Goal: Information Seeking & Learning: Compare options

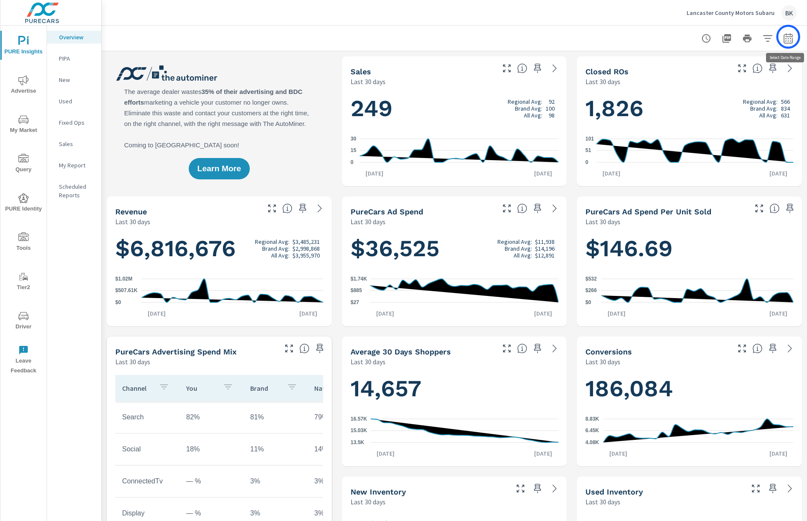
click at [788, 37] on icon "button" at bounding box center [788, 38] width 10 height 10
select select "Last 30 days"
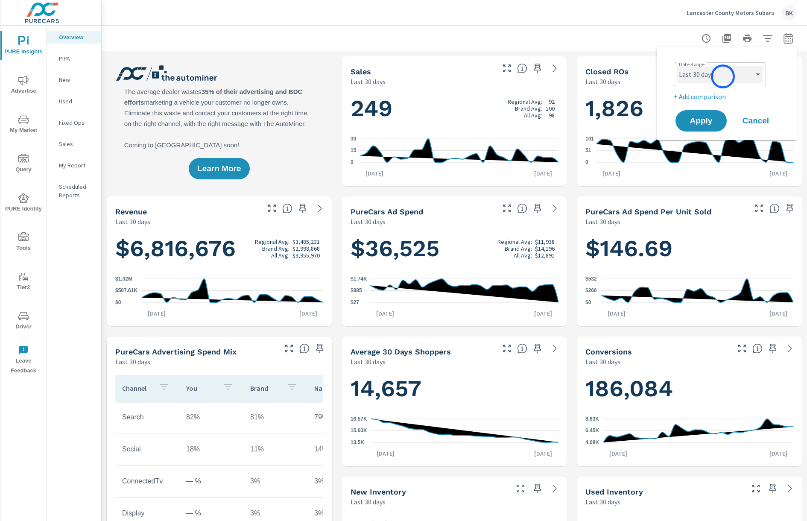
click at [723, 76] on select "Custom Yesterday Last week Last 7 days Last 14 days Last 30 days Last 45 days L…" at bounding box center [719, 74] width 85 height 17
click at [677, 66] on select "Custom Yesterday Last week Last 7 days Last 14 days Last 30 days Last 45 days L…" at bounding box center [719, 74] width 85 height 17
click at [706, 95] on p "+ Add comparison" at bounding box center [728, 96] width 109 height 10
select select "Previous period"
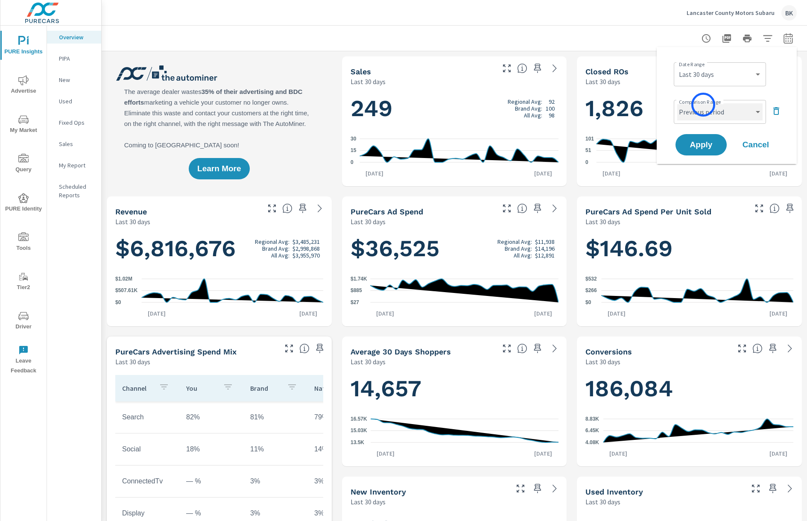
click at [703, 105] on select "Custom Previous period Previous month Previous year" at bounding box center [719, 111] width 85 height 17
click at [677, 103] on select "Custom Previous period Previous month Previous year" at bounding box center [719, 111] width 85 height 17
click at [698, 143] on span "Apply" at bounding box center [700, 145] width 35 height 8
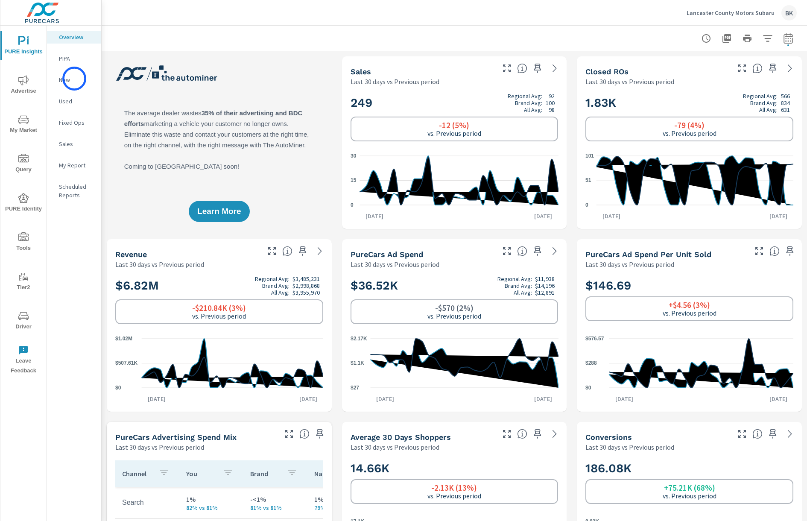
click at [74, 79] on p "New" at bounding box center [76, 80] width 35 height 9
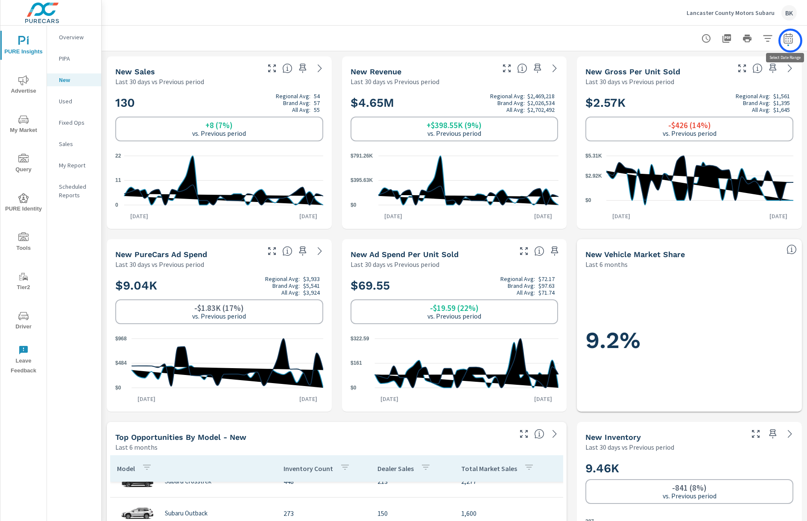
click at [790, 41] on icon "button" at bounding box center [788, 39] width 6 height 3
select select "Last 30 days"
select select "Previous period"
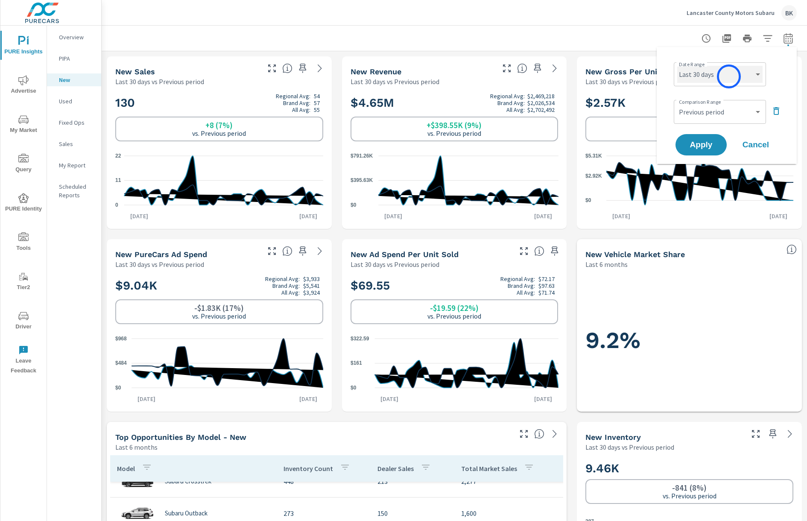
click at [728, 72] on select "Custom Yesterday Last week Last 7 days Last 14 days Last 30 days Last 45 days L…" at bounding box center [719, 74] width 85 height 17
click at [677, 66] on select "Custom Yesterday Last week Last 7 days Last 14 days Last 30 days Last 45 days L…" at bounding box center [719, 74] width 85 height 17
select select "Month to date"
click at [702, 109] on select "Custom Previous period Previous month Previous year" at bounding box center [719, 111] width 85 height 17
click at [677, 103] on select "Custom Previous period Previous month Previous year" at bounding box center [719, 111] width 85 height 17
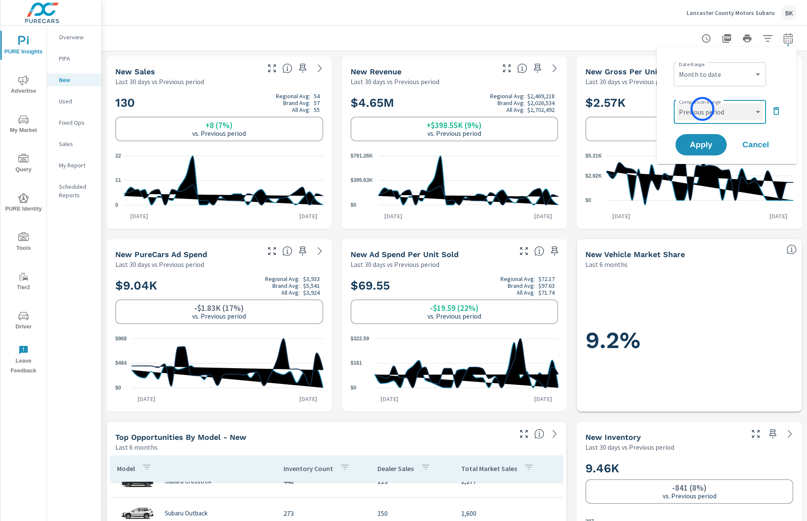
click at [703, 104] on select "Custom Previous period Previous month Previous year" at bounding box center [719, 111] width 85 height 17
click at [677, 103] on select "Custom Previous period Previous month Previous year" at bounding box center [719, 111] width 85 height 17
select select "Previous month"
click at [698, 149] on span "Apply" at bounding box center [700, 145] width 35 height 8
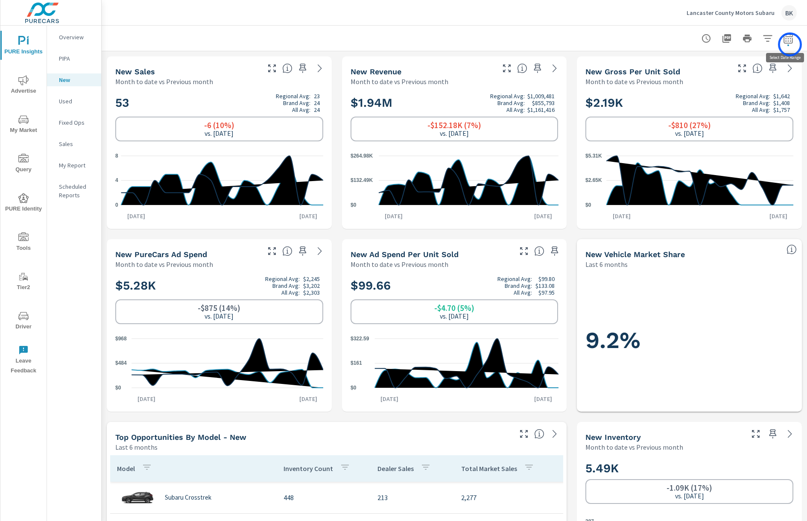
click at [790, 44] on button "button" at bounding box center [788, 38] width 17 height 17
select select "Month to date"
select select "Previous month"
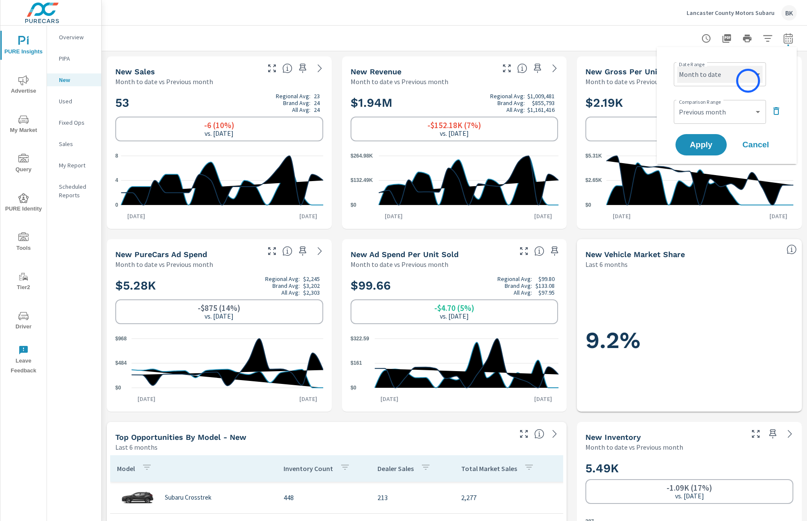
click at [748, 81] on select "Custom Yesterday Last week Last 7 days Last 14 days Last 30 days Last 45 days L…" at bounding box center [719, 74] width 85 height 17
click at [677, 66] on select "Custom Yesterday Last week Last 7 days Last 14 days Last 30 days Last 45 days L…" at bounding box center [719, 74] width 85 height 17
select select "Last 30 days"
click at [721, 119] on select "Custom Previous period Previous month Previous year" at bounding box center [719, 111] width 85 height 17
click at [677, 103] on select "Custom Previous period Previous month Previous year" at bounding box center [719, 111] width 85 height 17
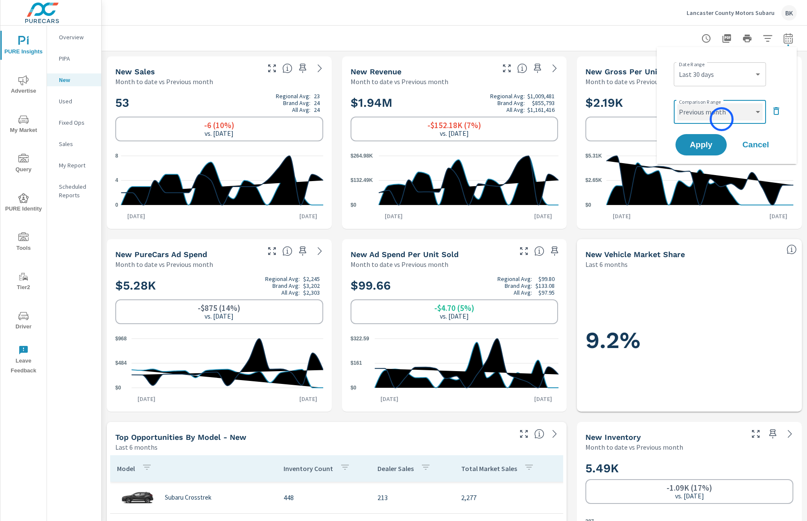
select select "Previous period"
click at [701, 149] on span "Apply" at bounding box center [700, 145] width 35 height 8
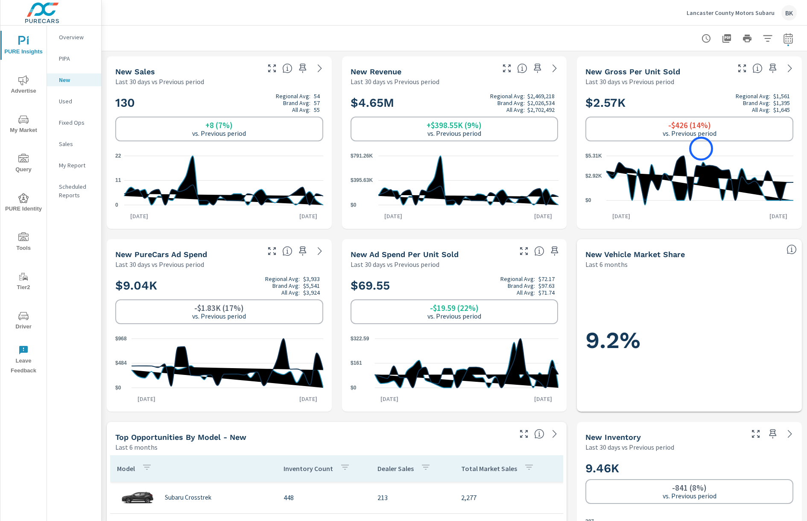
scroll to position [16, 0]
click at [23, 131] on span "My Market" at bounding box center [23, 124] width 41 height 21
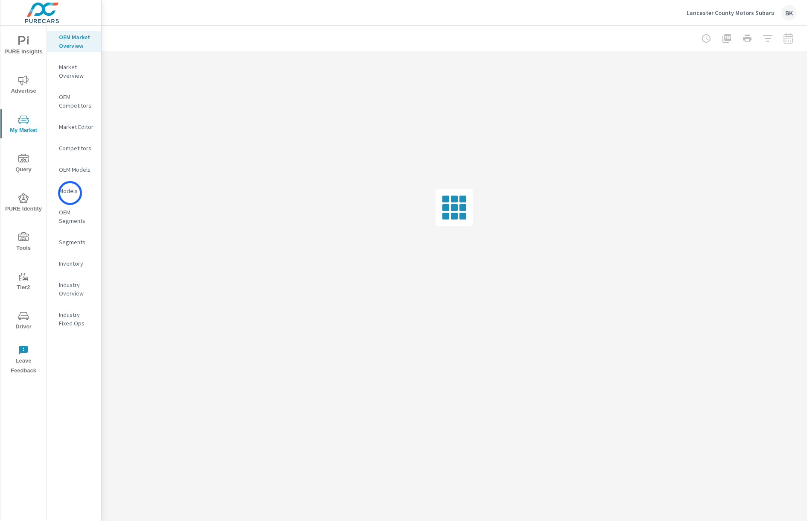
click at [70, 193] on p "Models" at bounding box center [76, 191] width 35 height 9
click at [66, 271] on nav "OEM Market Overview Market Overview OEM Competitors Market Editor Competitors O…" at bounding box center [74, 184] width 54 height 316
click at [71, 262] on p "Inventory" at bounding box center [76, 263] width 35 height 9
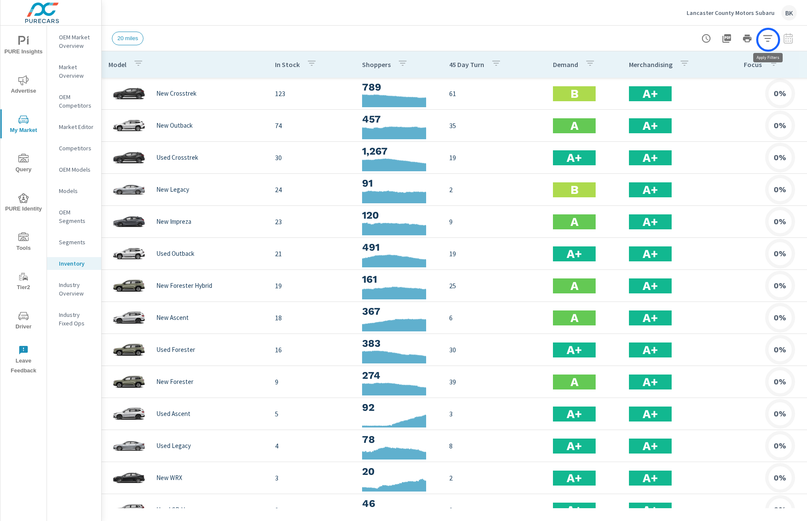
click at [768, 40] on icon "button" at bounding box center [767, 38] width 10 height 10
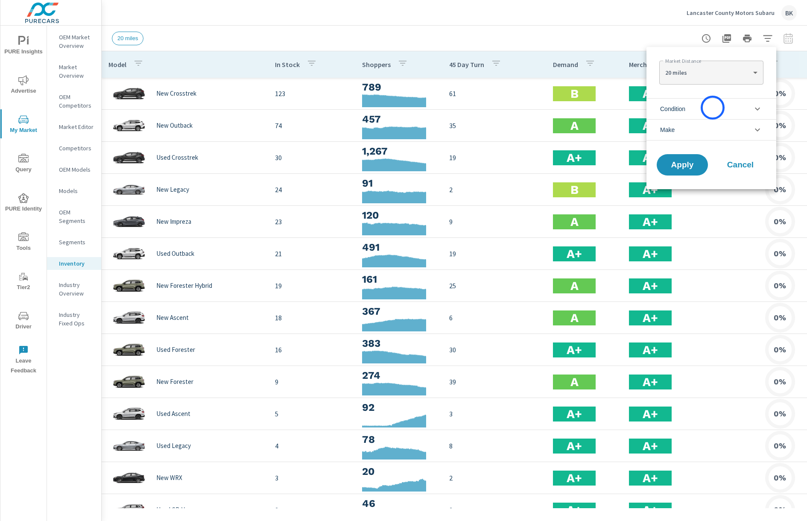
click at [712, 108] on li "Condition" at bounding box center [711, 108] width 130 height 21
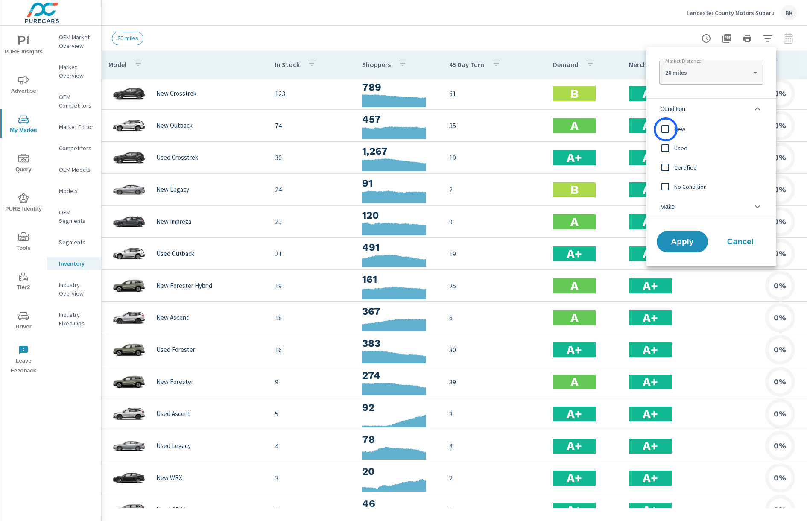
click at [665, 129] on input "filter options" at bounding box center [665, 129] width 18 height 18
click span "Apply"
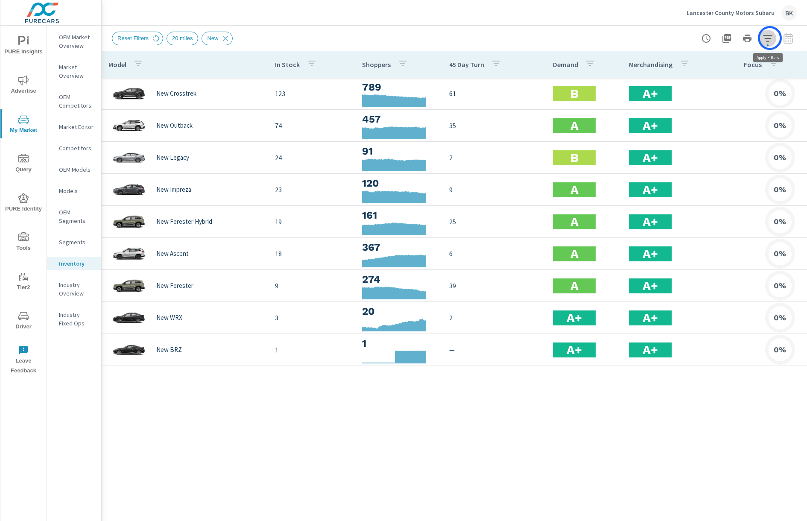
click at [770, 38] on icon "button" at bounding box center [767, 38] width 9 height 6
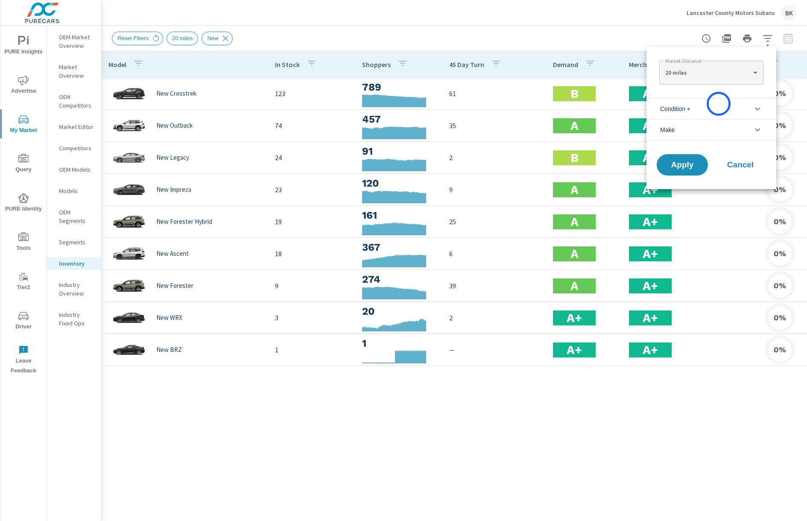
click at [718, 104] on li "Condition" at bounding box center [711, 108] width 130 height 21
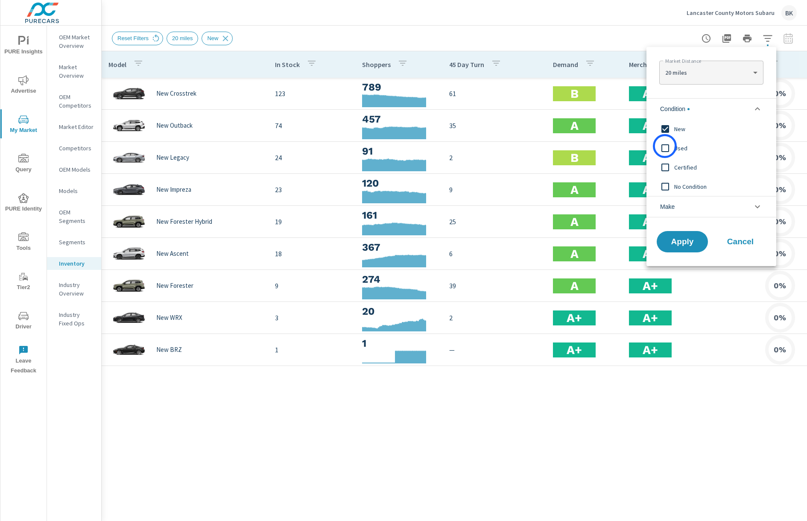
click at [664, 146] on input "filter options" at bounding box center [665, 148] width 18 height 18
click at [664, 129] on input "filter options" at bounding box center [665, 129] width 18 height 18
drag, startPoint x: 666, startPoint y: 166, endPoint x: 688, endPoint y: 222, distance: 59.1
click at [666, 167] on input "filter options" at bounding box center [665, 167] width 18 height 18
click at [693, 241] on span "Apply" at bounding box center [682, 242] width 35 height 8
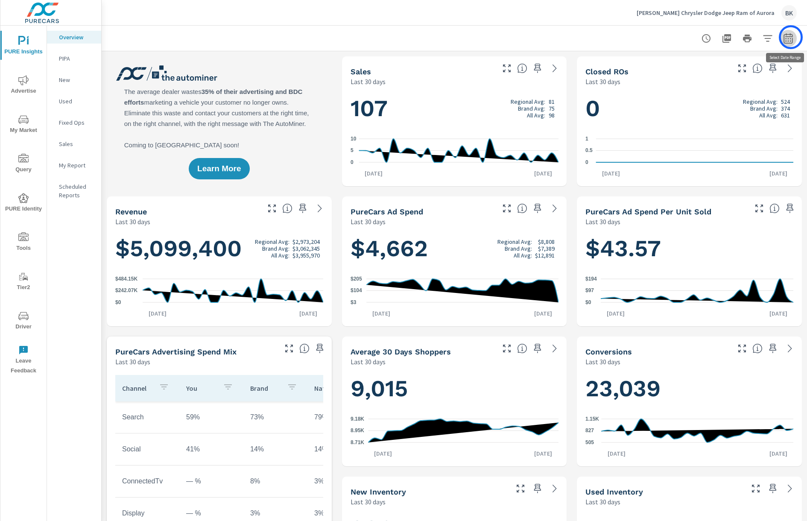
click at [791, 37] on icon "button" at bounding box center [788, 38] width 10 height 10
select select "Last 30 days"
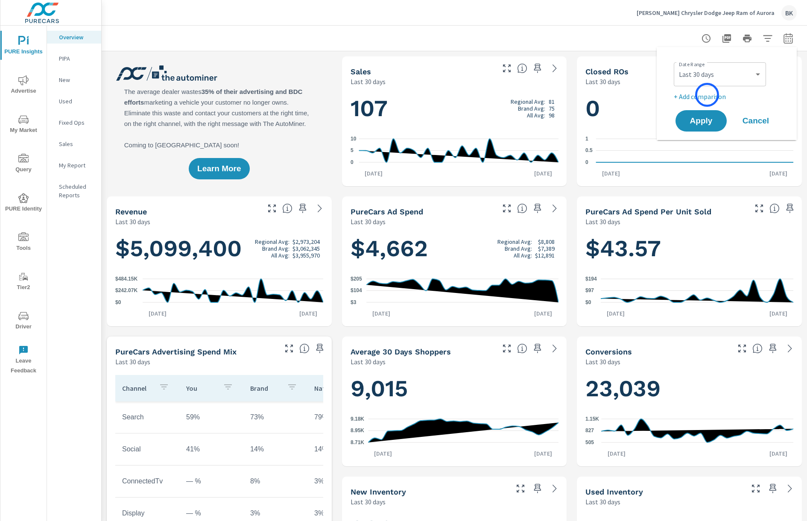
click at [707, 95] on p "+ Add comparison" at bounding box center [728, 96] width 109 height 10
select select "Previous period"
click at [706, 143] on span "Apply" at bounding box center [700, 145] width 35 height 8
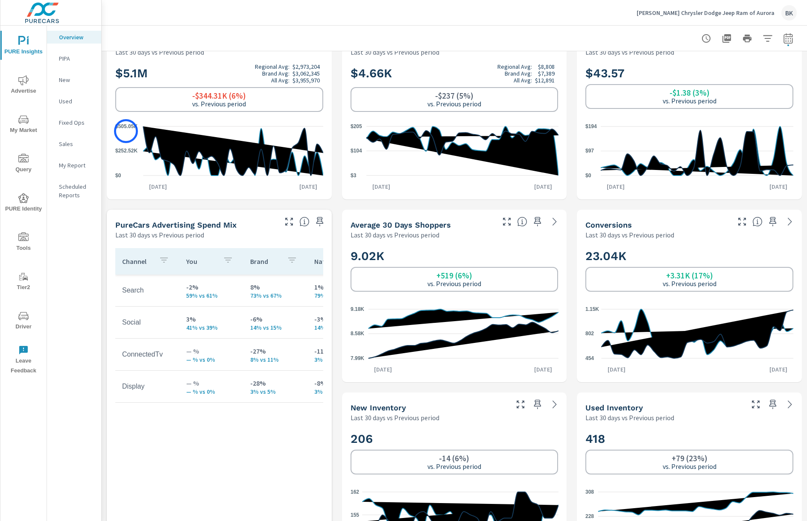
scroll to position [438, 0]
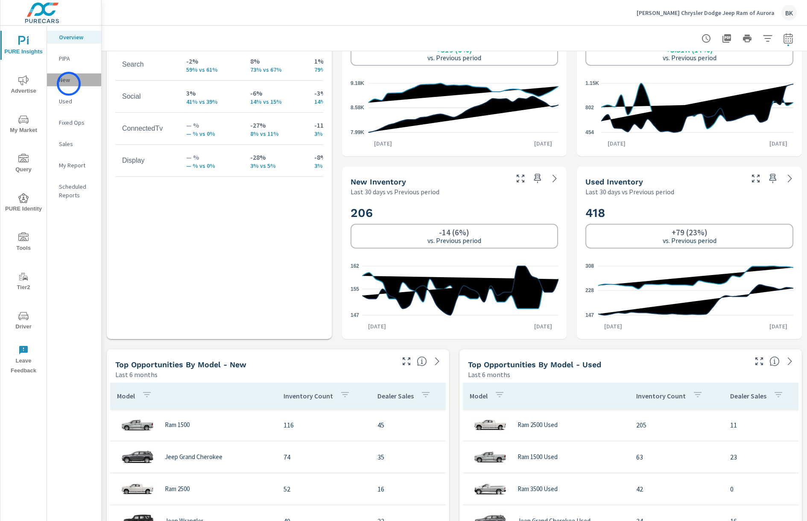
click at [69, 84] on p "New" at bounding box center [76, 80] width 35 height 9
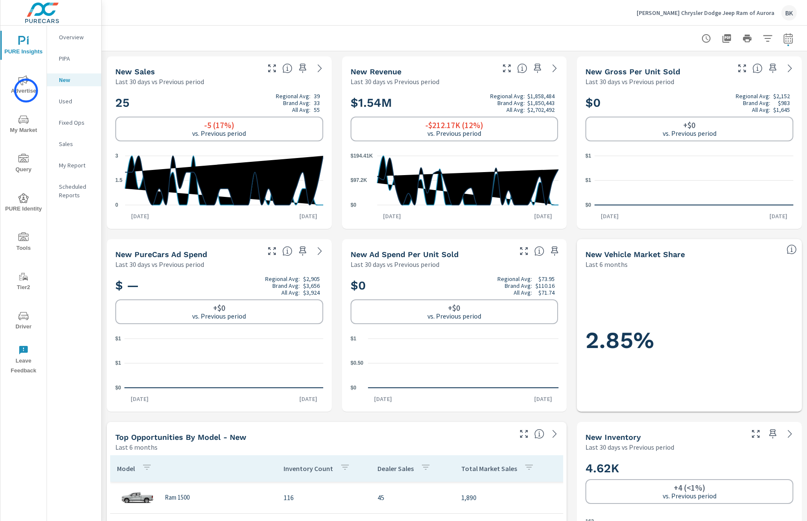
click at [26, 91] on span "Advertise" at bounding box center [23, 85] width 41 height 21
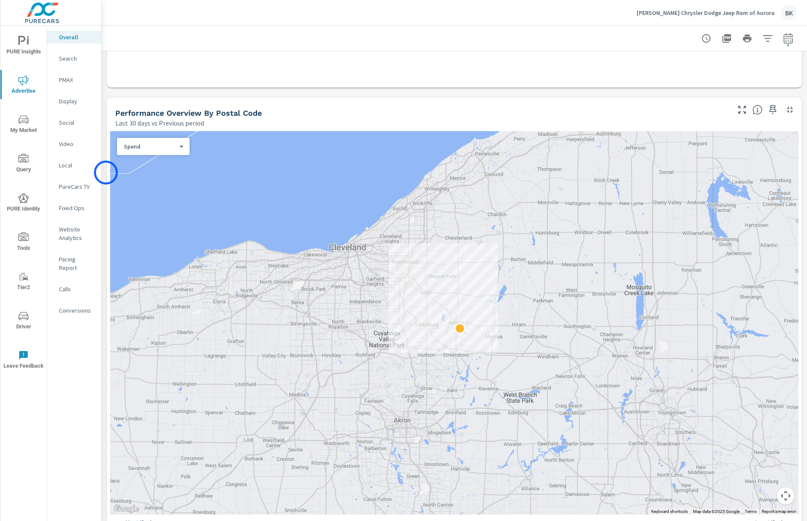
scroll to position [310, 0]
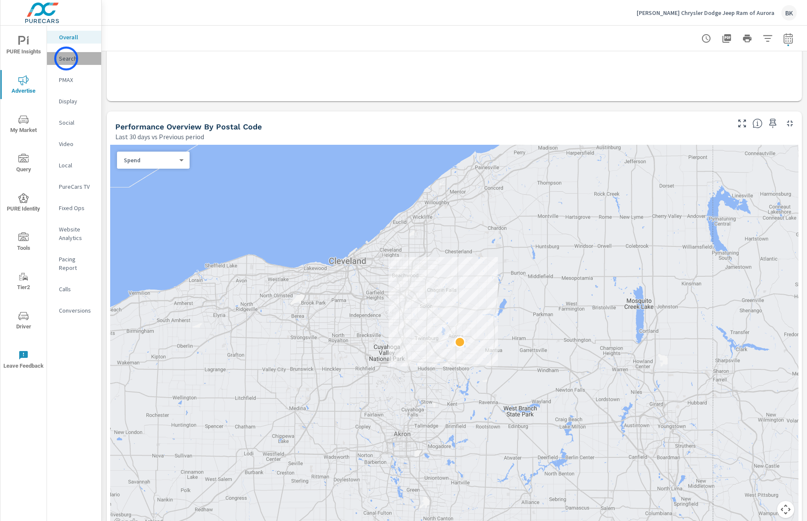
click at [66, 58] on p "Search" at bounding box center [76, 58] width 35 height 9
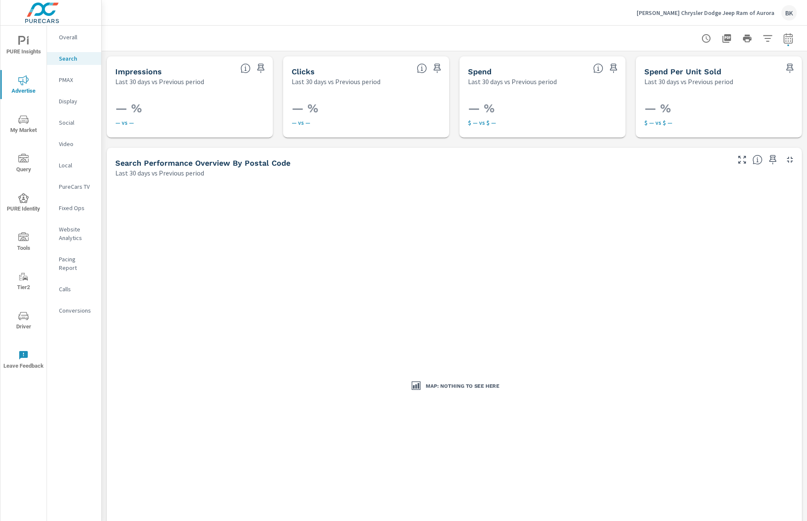
scroll to position [0, 0]
click at [67, 82] on p "PMAX" at bounding box center [76, 80] width 35 height 9
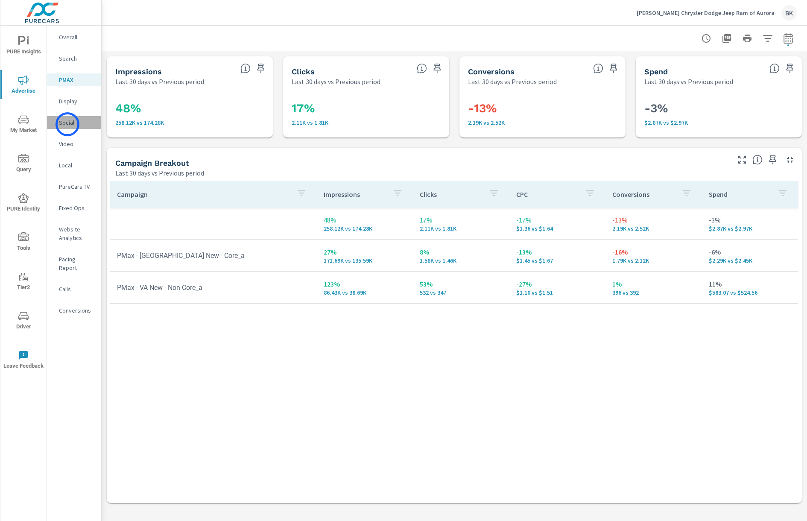
click at [67, 124] on p "Social" at bounding box center [76, 122] width 35 height 9
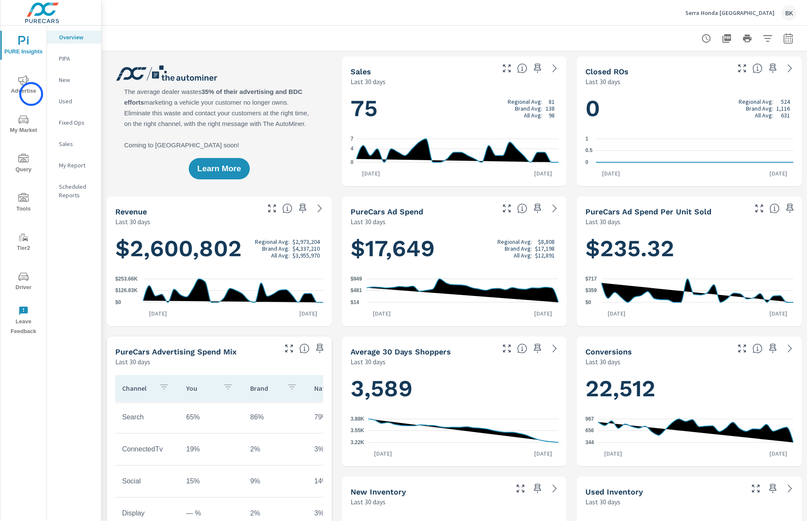
click at [31, 94] on span "Advertise" at bounding box center [23, 85] width 41 height 21
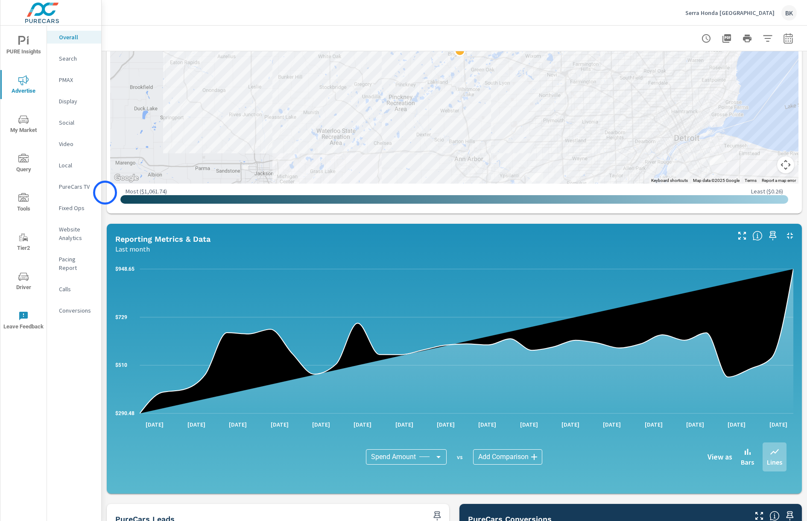
scroll to position [468, 0]
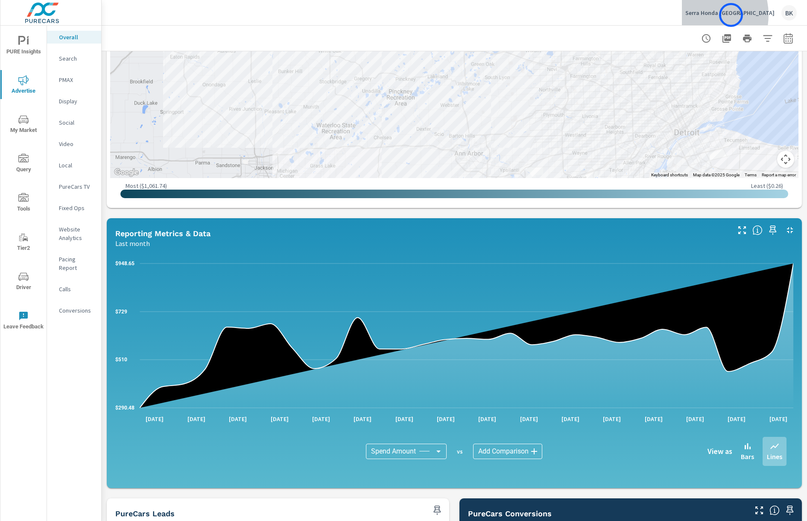
click at [731, 15] on p "Serra Honda [GEOGRAPHIC_DATA]" at bounding box center [729, 13] width 89 height 8
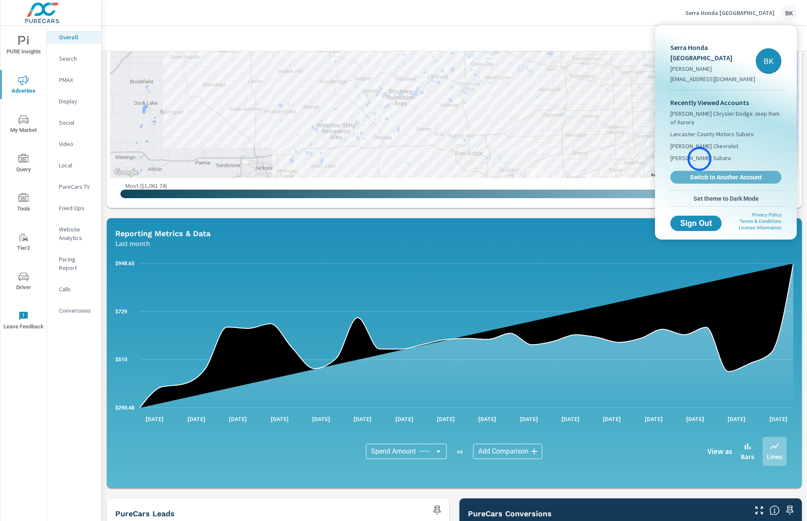
click at [699, 173] on span "Switch to Another Account" at bounding box center [726, 177] width 102 height 8
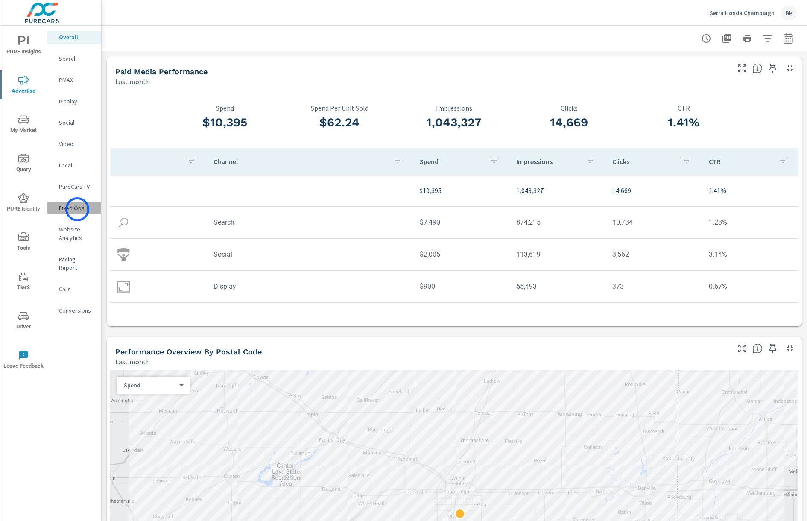
click at [77, 209] on p "Fixed Ops" at bounding box center [76, 208] width 35 height 9
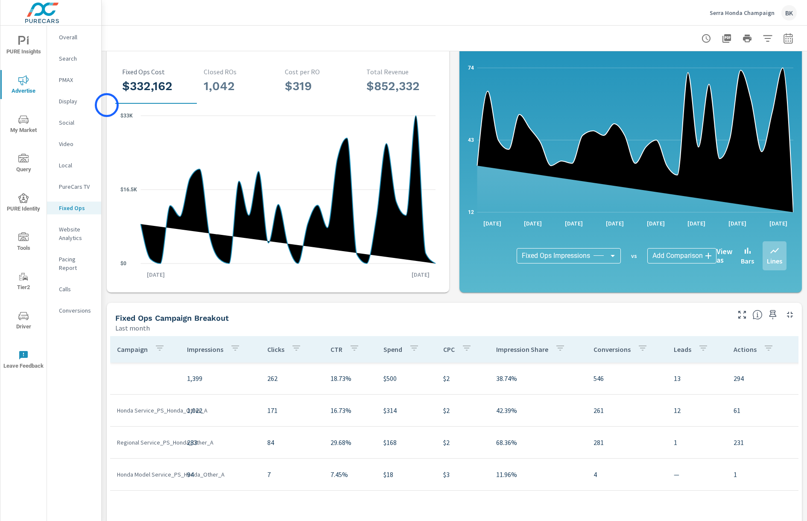
scroll to position [161, 0]
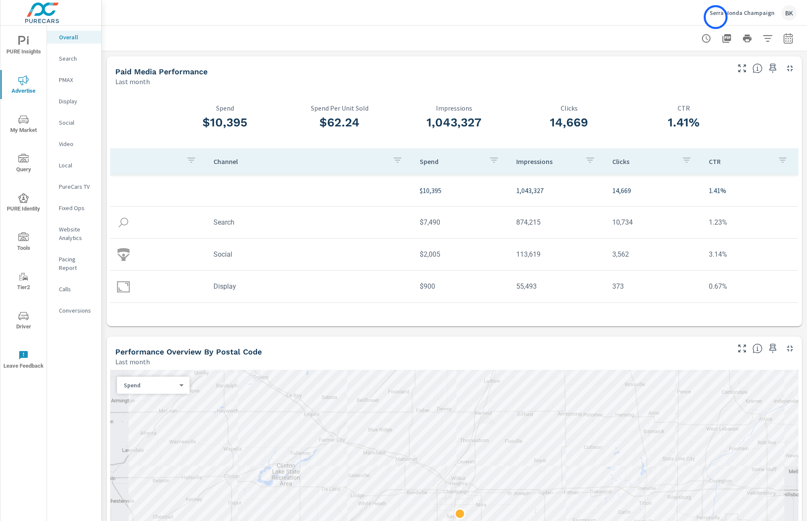
click at [717, 18] on div "Serra Honda Champaign BK" at bounding box center [752, 12] width 87 height 15
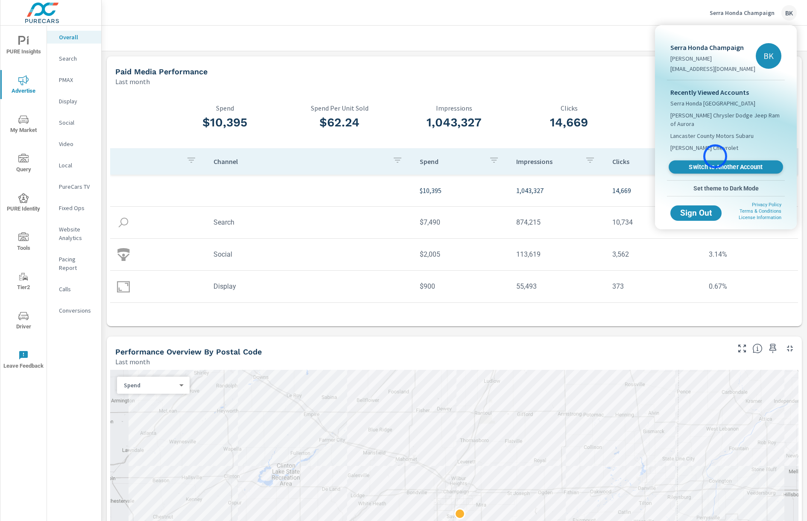
click at [715, 163] on span "Switch to Another Account" at bounding box center [725, 167] width 105 height 8
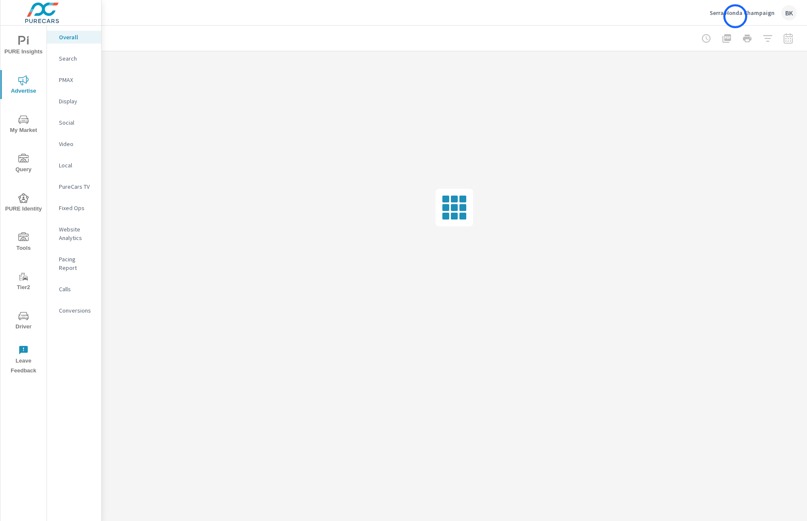
click at [735, 16] on div "Serra Honda Champaign BK" at bounding box center [752, 12] width 87 height 15
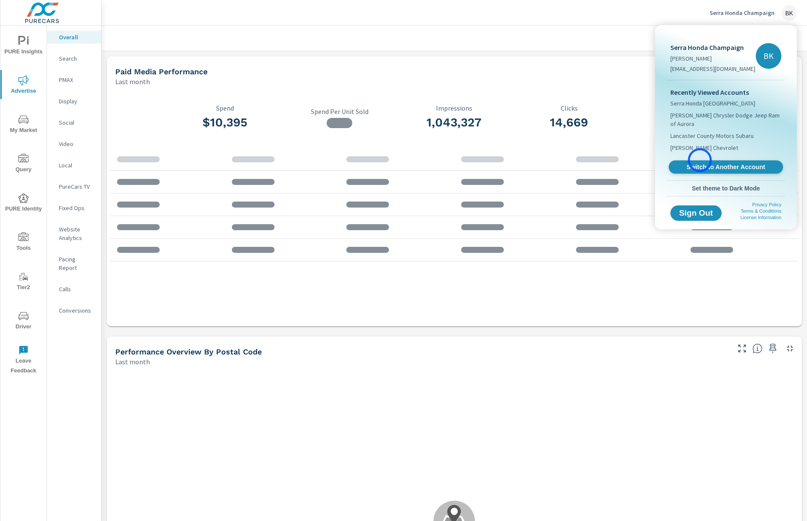
click at [700, 163] on span "Switch to Another Account" at bounding box center [725, 167] width 105 height 8
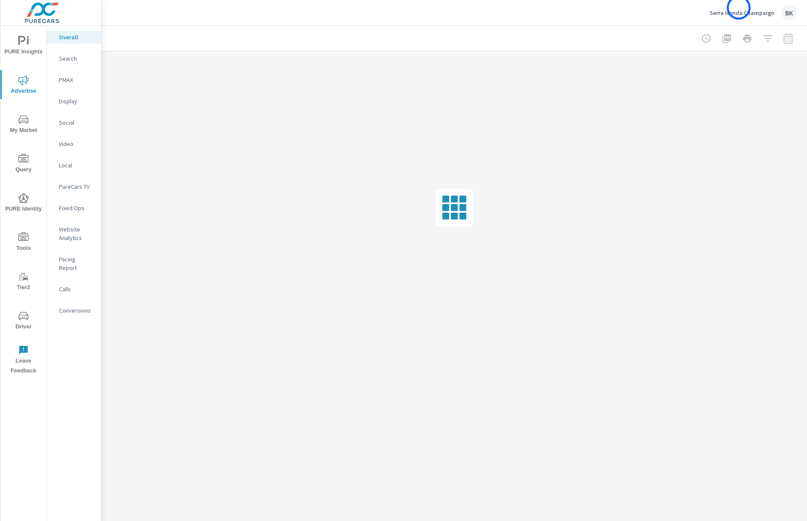
click at [739, 13] on p "Serra Honda Champaign" at bounding box center [741, 13] width 65 height 8
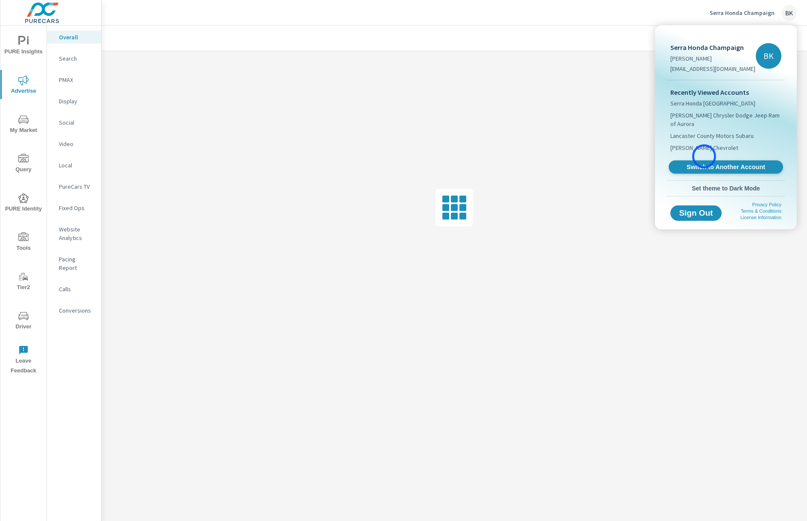
click at [704, 163] on span "Switch to Another Account" at bounding box center [725, 167] width 105 height 8
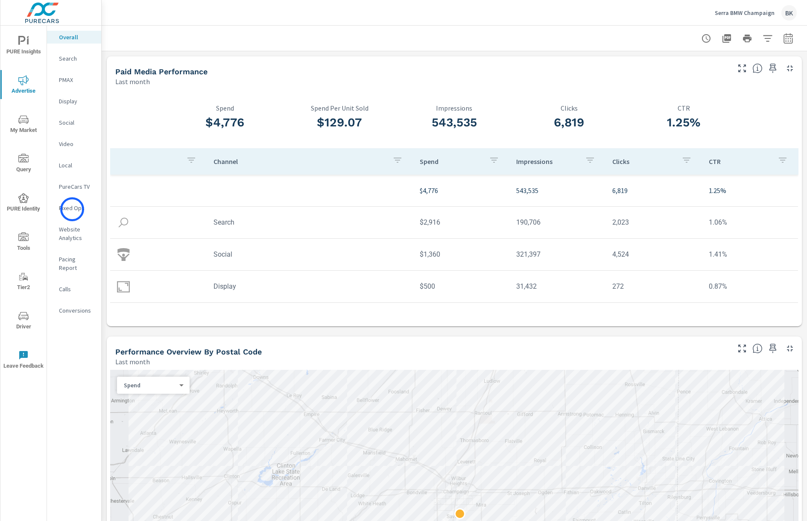
click at [72, 209] on p "Fixed Ops" at bounding box center [76, 208] width 35 height 9
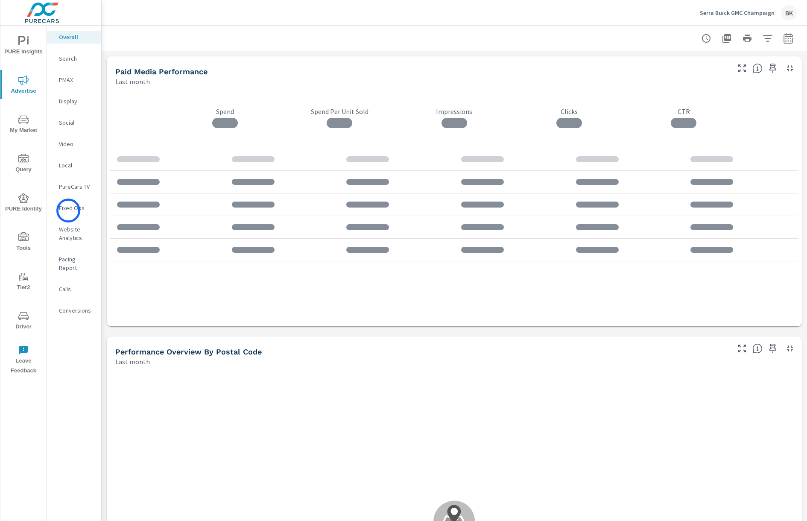
click at [68, 210] on p "Fixed Ops" at bounding box center [76, 208] width 35 height 9
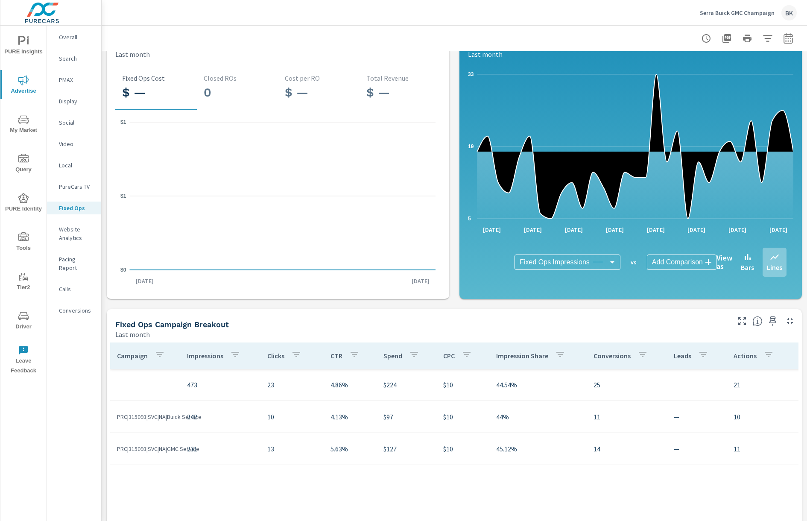
scroll to position [161, 0]
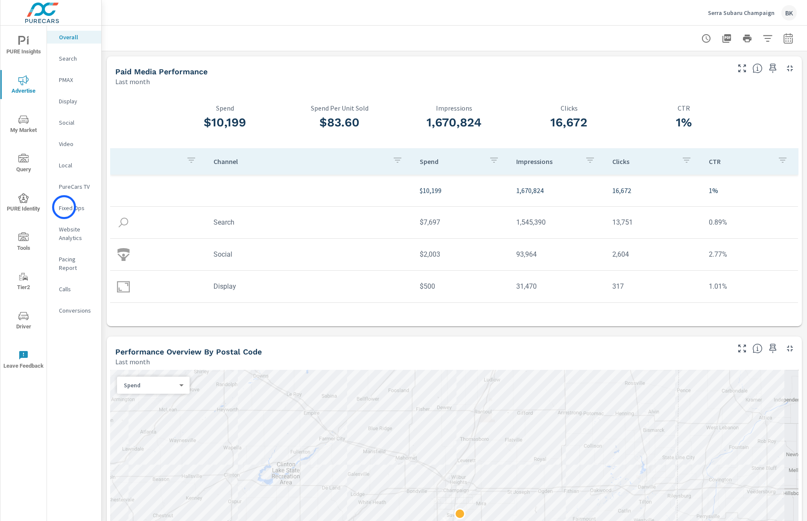
click at [64, 207] on p "Fixed Ops" at bounding box center [76, 208] width 35 height 9
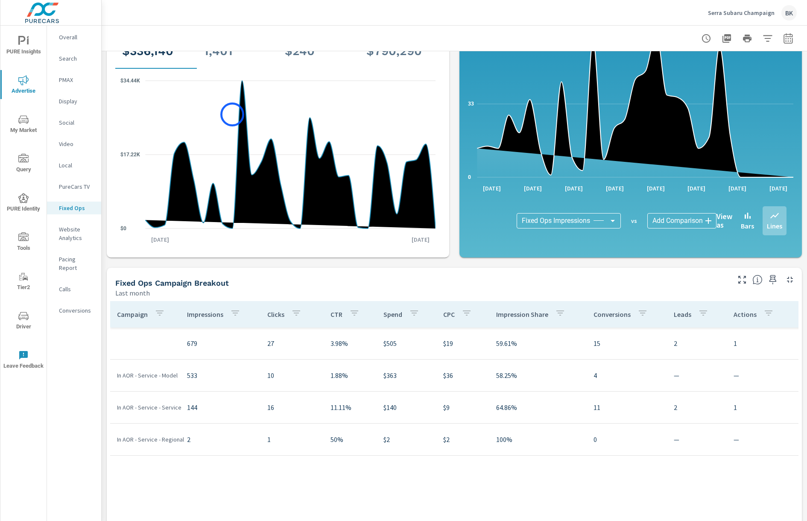
scroll to position [161, 0]
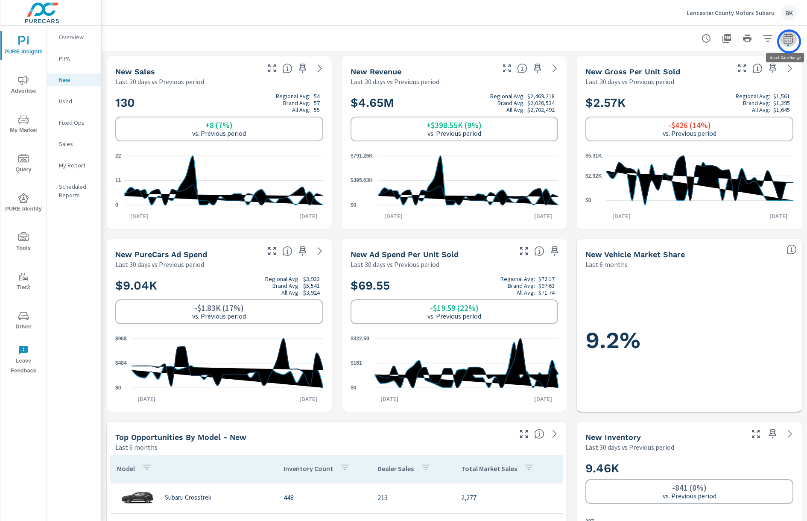
click at [789, 41] on icon "button" at bounding box center [788, 38] width 10 height 10
select select "Last 30 days"
select select "Previous period"
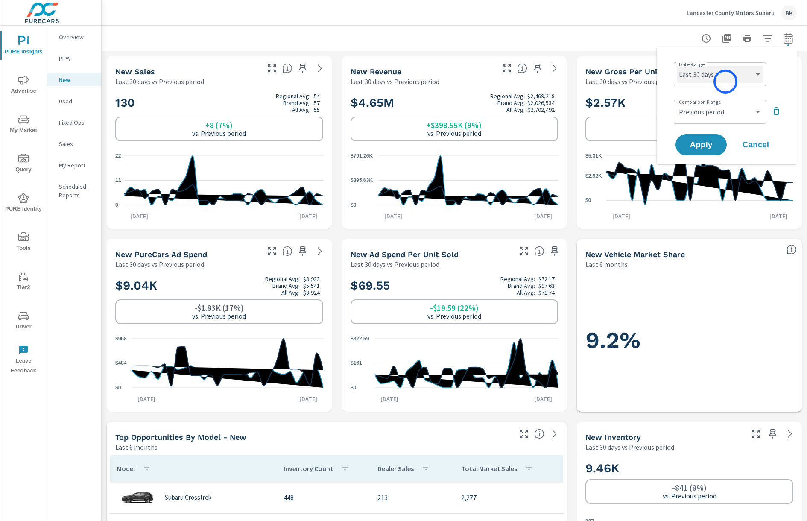
click at [725, 82] on select "Custom [DATE] Last week Last 7 days Last 14 days Last 30 days Last 45 days Last…" at bounding box center [719, 74] width 85 height 17
click at [677, 66] on select "Custom [DATE] Last week Last 7 days Last 14 days Last 30 days Last 45 days Last…" at bounding box center [719, 74] width 85 height 17
select select "Month to date"
click at [741, 112] on select "Custom Previous period Previous month Previous year" at bounding box center [719, 111] width 85 height 17
click at [677, 103] on select "Custom Previous period Previous month Previous year" at bounding box center [719, 111] width 85 height 17
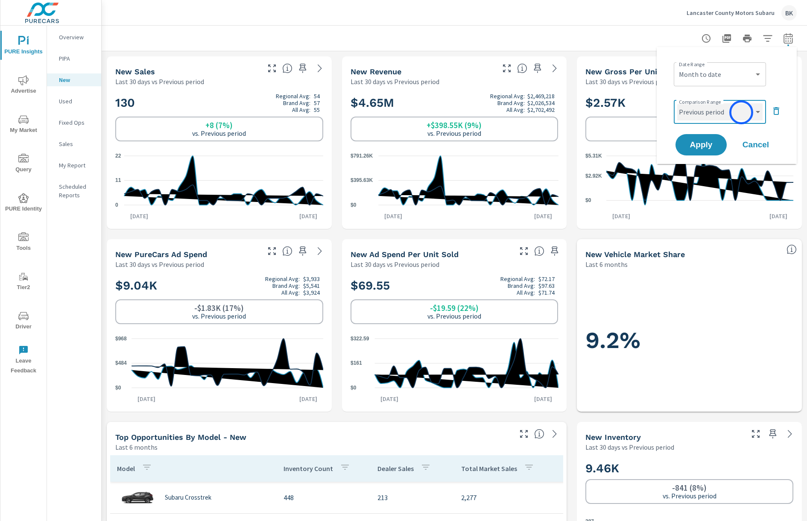
select select "Previous month"
click at [701, 142] on span "Apply" at bounding box center [700, 145] width 35 height 8
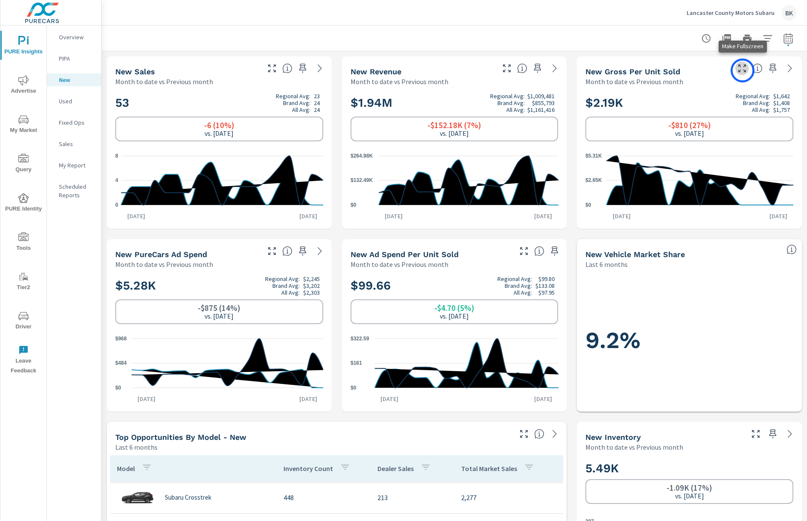
click at [742, 70] on button "button" at bounding box center [742, 68] width 14 height 14
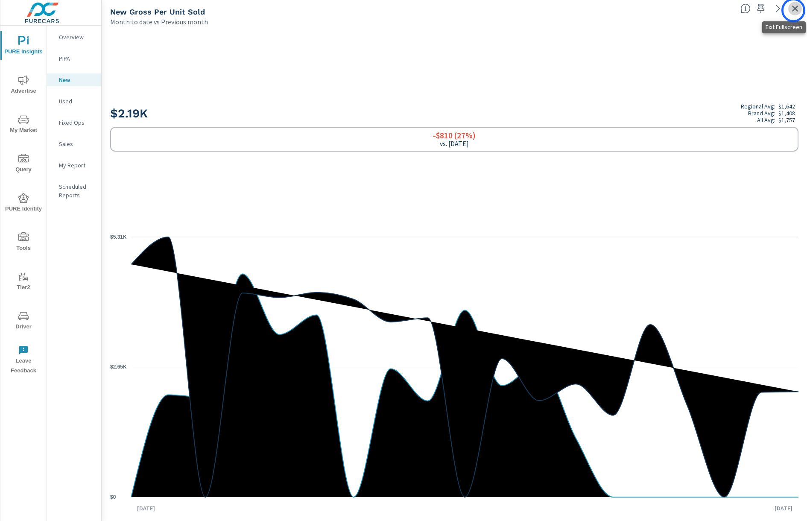
click at [793, 10] on icon "button" at bounding box center [795, 9] width 6 height 6
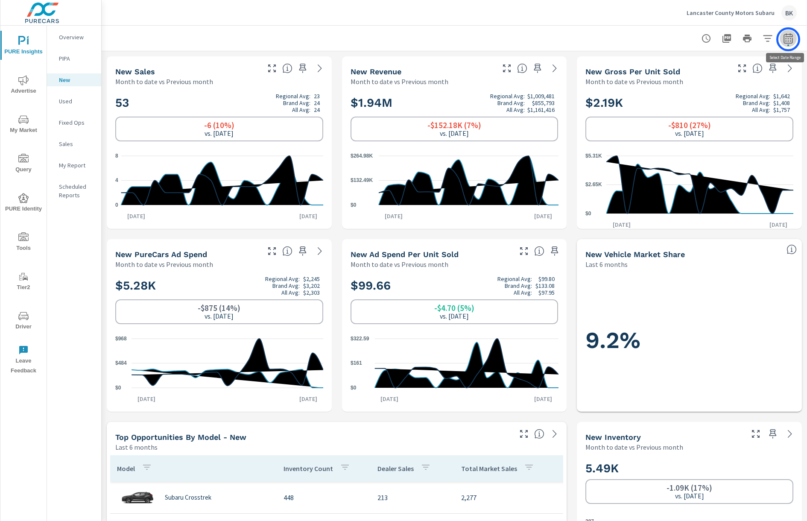
click at [788, 39] on icon "button" at bounding box center [788, 38] width 10 height 10
select select "Month to date"
select select "Previous month"
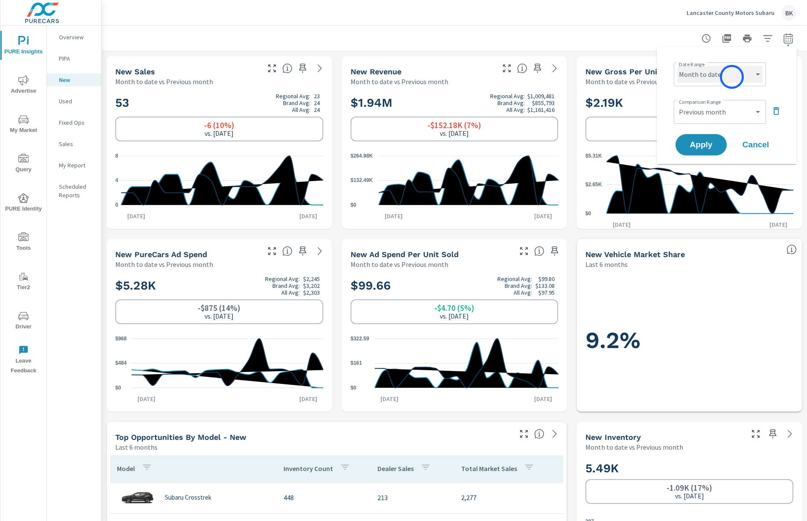
click at [732, 76] on select "Custom Yesterday Last week Last 7 days Last 14 days Last 30 days Last 45 days L…" at bounding box center [719, 74] width 85 height 17
click at [746, 68] on select "Custom Yesterday Last week Last 7 days Last 14 days Last 30 days Last 45 days L…" at bounding box center [719, 74] width 85 height 17
click at [677, 66] on select "Custom Yesterday Last week Last 7 days Last 14 days Last 30 days Last 45 days L…" at bounding box center [719, 74] width 85 height 17
select select "Last 30 days"
click at [699, 108] on select "Custom Previous period Previous month Previous year" at bounding box center [719, 111] width 85 height 17
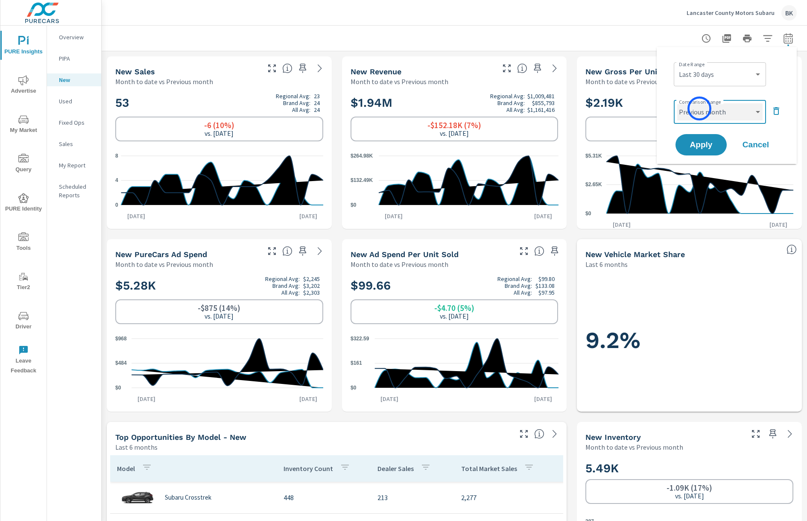
click at [677, 103] on select "Custom Previous period Previous month Previous year" at bounding box center [719, 111] width 85 height 17
select select "Previous period"
click at [695, 151] on button "Apply" at bounding box center [700, 145] width 53 height 22
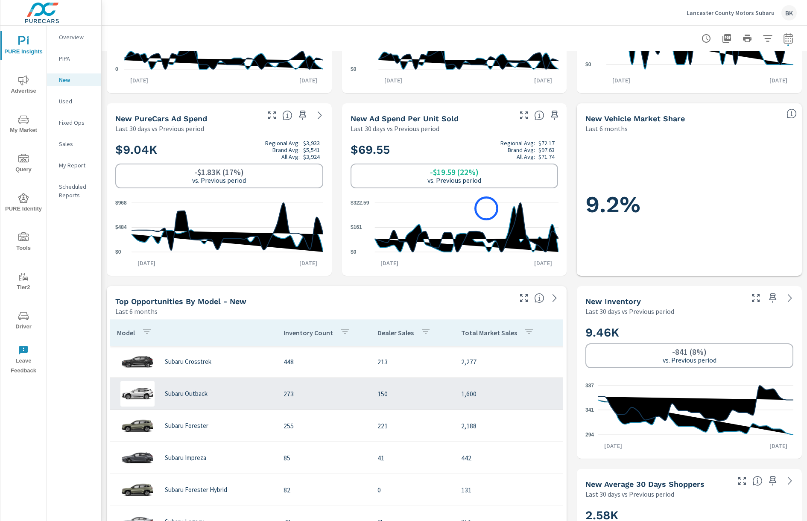
scroll to position [184, 0]
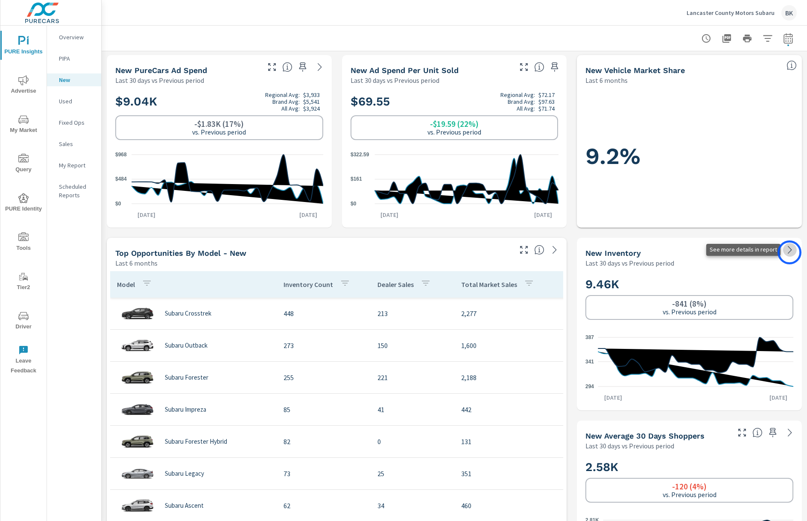
click at [789, 252] on icon at bounding box center [790, 250] width 10 height 10
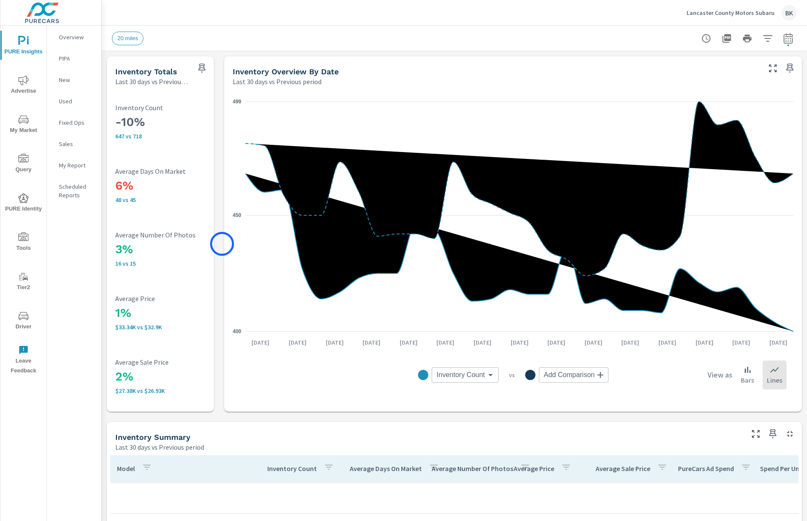
scroll to position [2, 0]
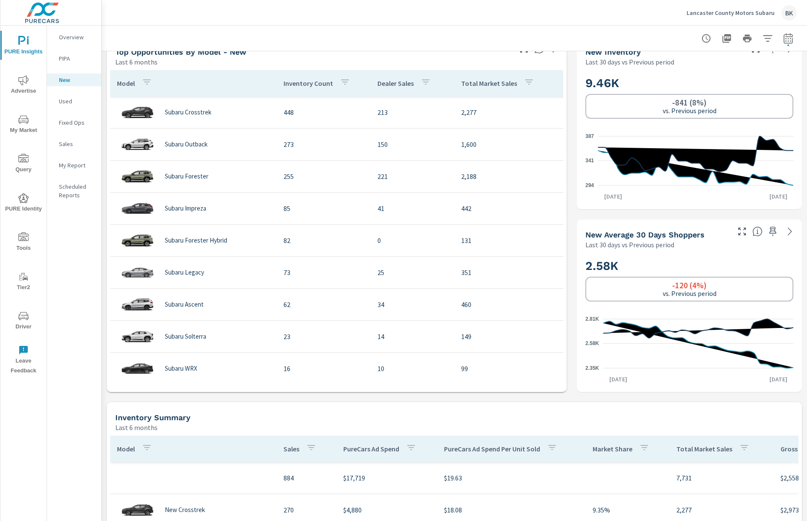
scroll to position [389, 0]
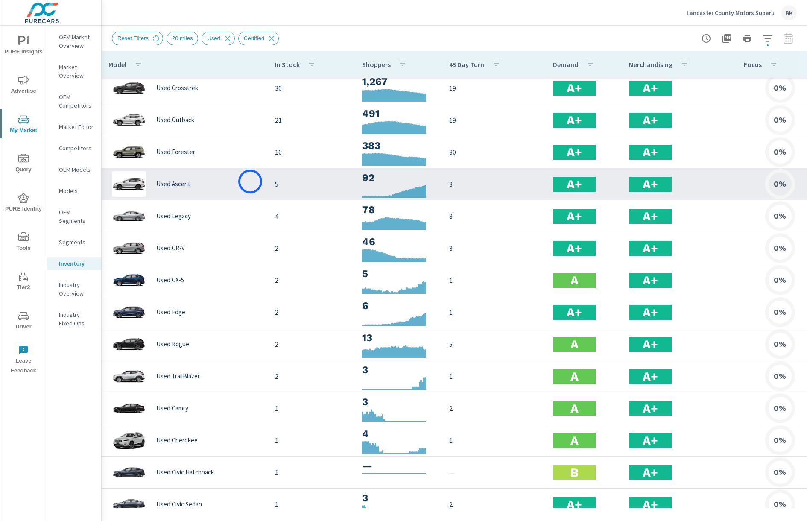
scroll to position [6, 0]
